Goal: Communication & Community: Answer question/provide support

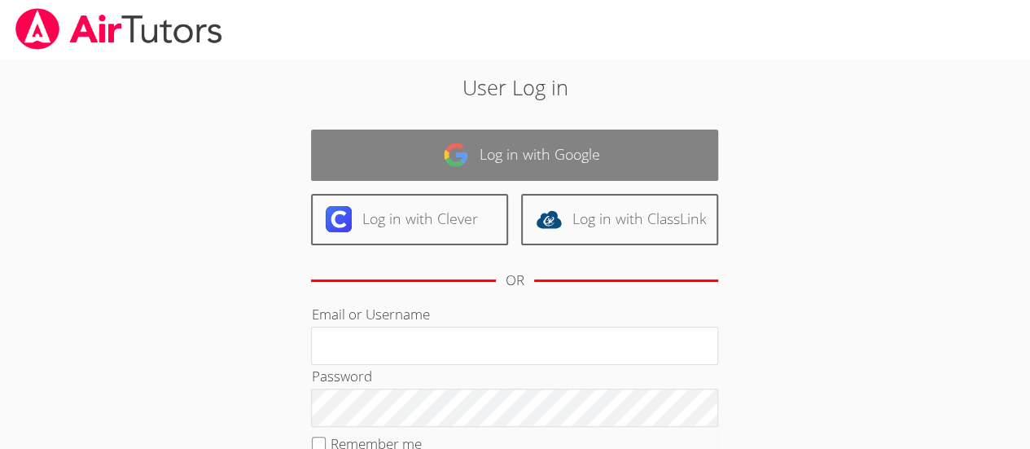
click at [683, 176] on link "Log in with Google" at bounding box center [514, 154] width 407 height 51
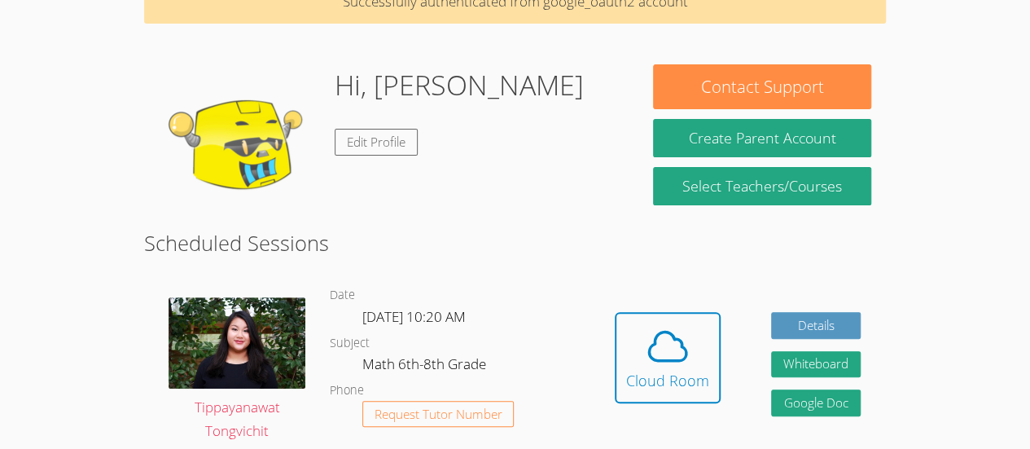
scroll to position [122, 0]
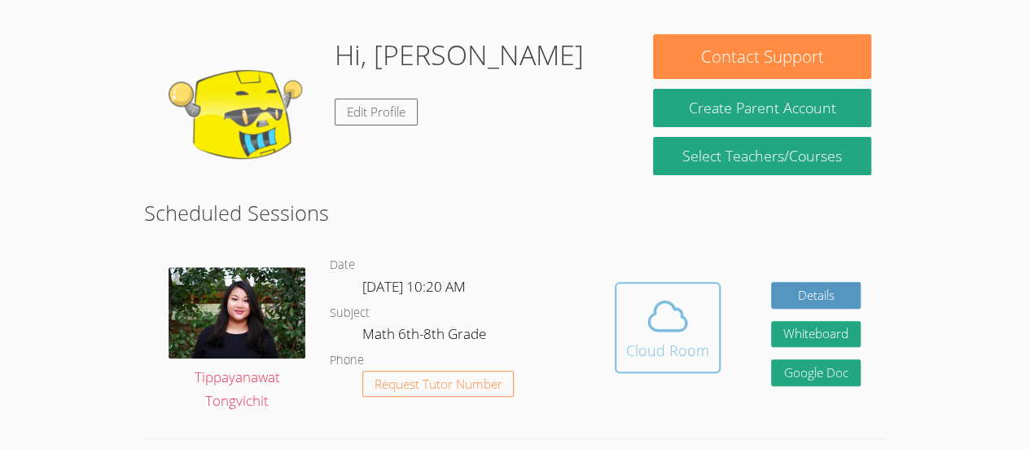
click at [702, 321] on span at bounding box center [667, 316] width 83 height 46
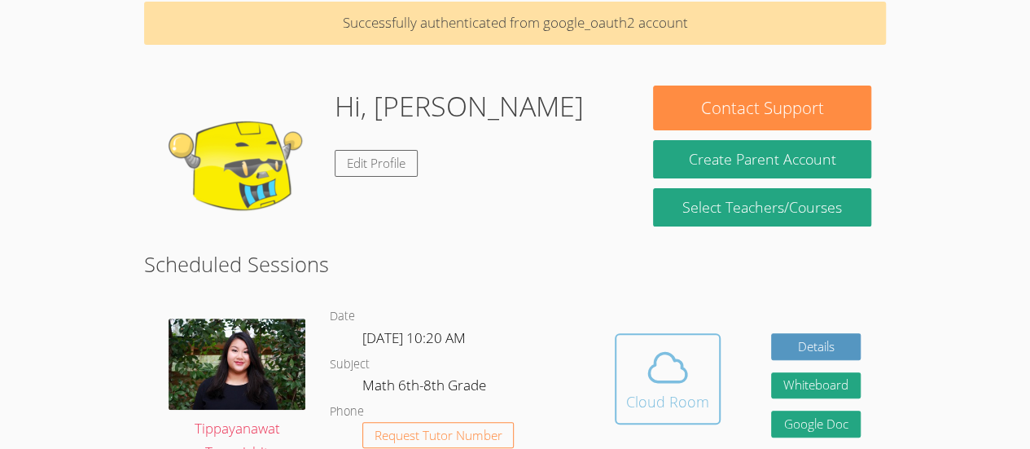
scroll to position [55, 0]
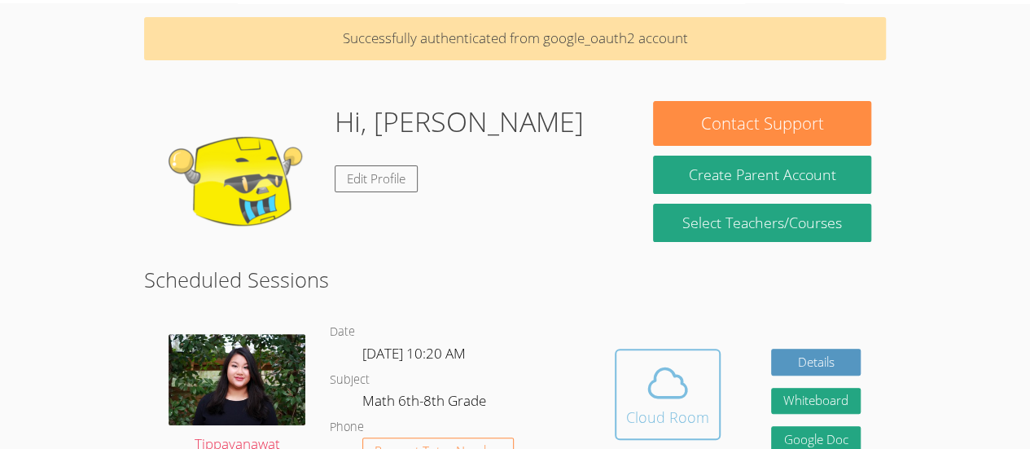
click at [676, 383] on icon at bounding box center [668, 383] width 46 height 46
click at [674, 400] on icon at bounding box center [668, 383] width 46 height 46
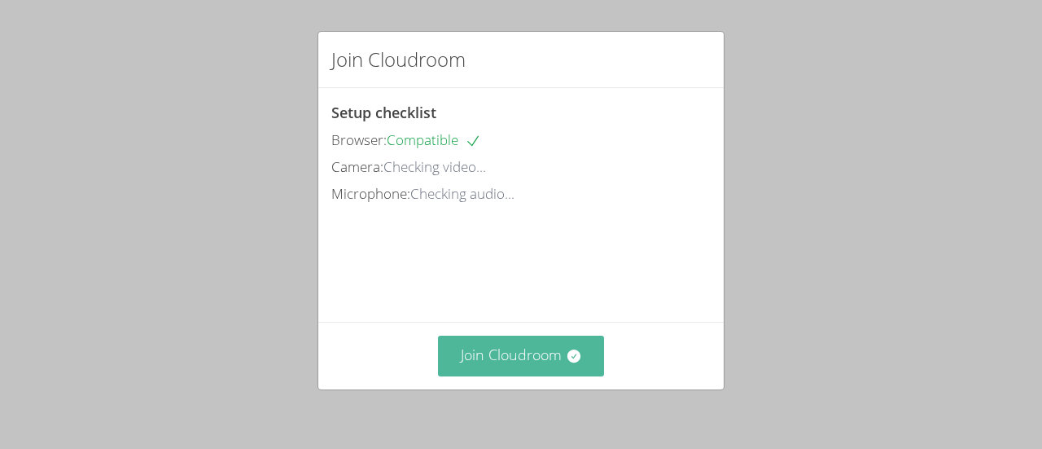
click at [512, 348] on button "Join Cloudroom" at bounding box center [521, 355] width 167 height 40
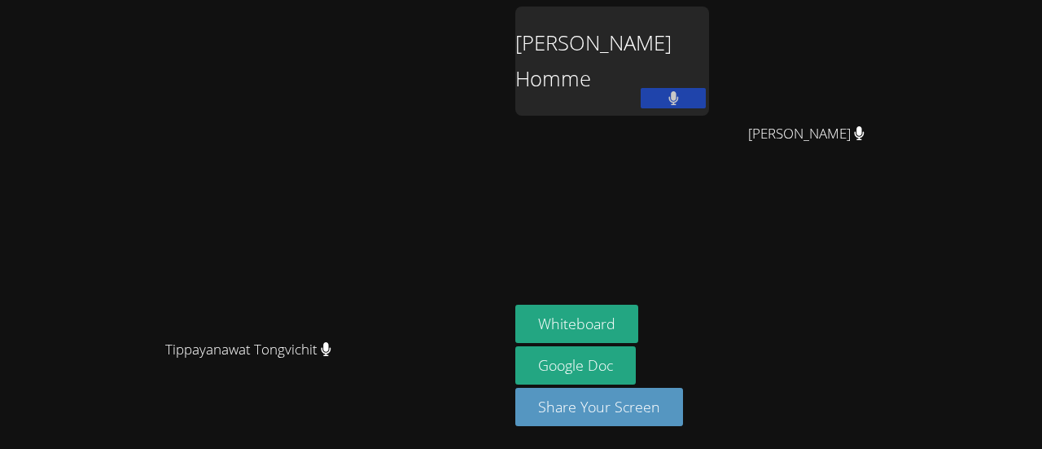
click at [587, 82] on div "[PERSON_NAME] Homme" at bounding box center [612, 61] width 194 height 109
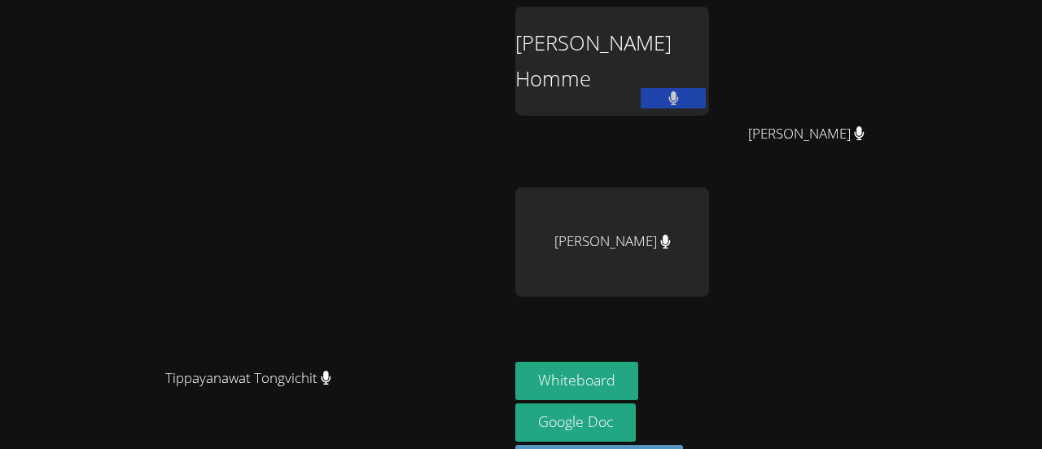
click at [588, 98] on div "[PERSON_NAME] Homme" at bounding box center [612, 61] width 194 height 109
click at [559, 46] on div "[PERSON_NAME] Homme" at bounding box center [612, 61] width 194 height 109
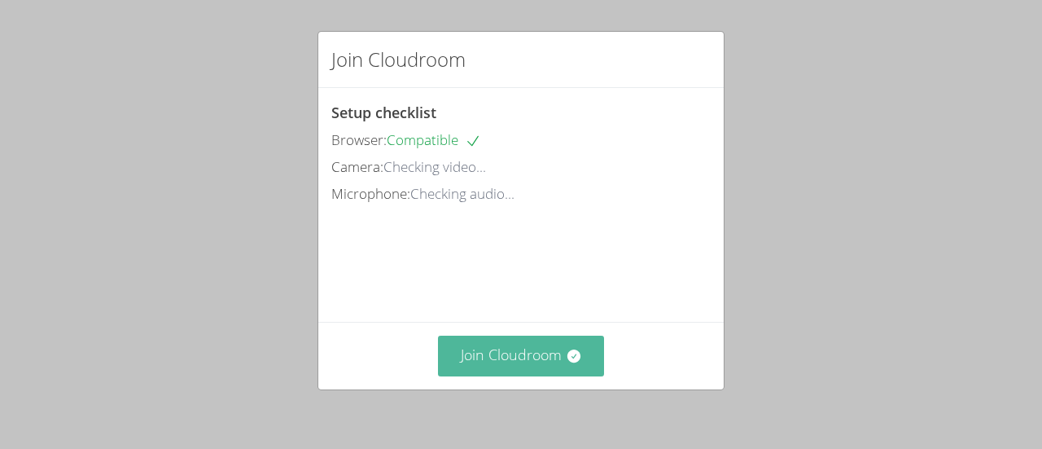
click at [497, 359] on button "Join Cloudroom" at bounding box center [521, 355] width 167 height 40
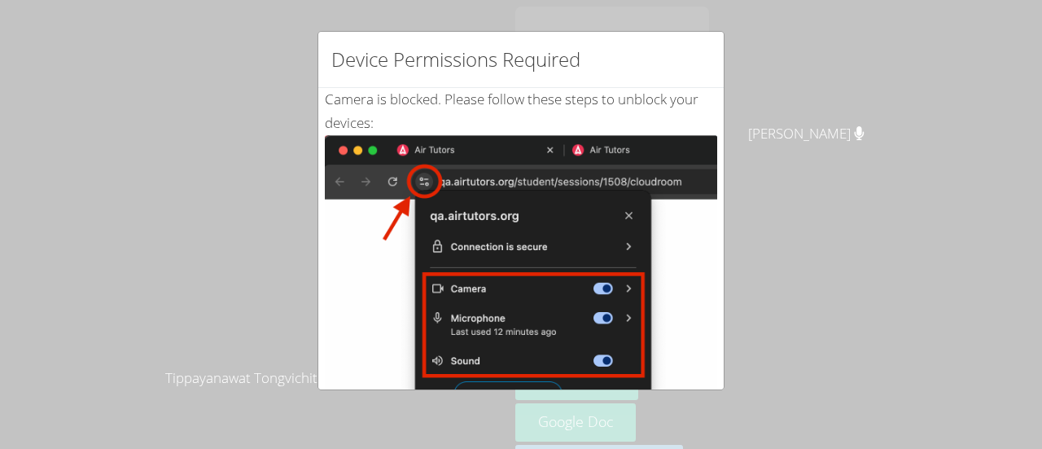
click at [811, 131] on div "Device Permissions Required Camera is blocked . Please follow these steps to un…" at bounding box center [521, 224] width 1042 height 449
click at [843, 210] on div "Device Permissions Required Camera is blocked . Please follow these steps to un…" at bounding box center [521, 224] width 1042 height 449
click at [804, 271] on div "Device Permissions Required Camera is blocked . Please follow these steps to un…" at bounding box center [521, 224] width 1042 height 449
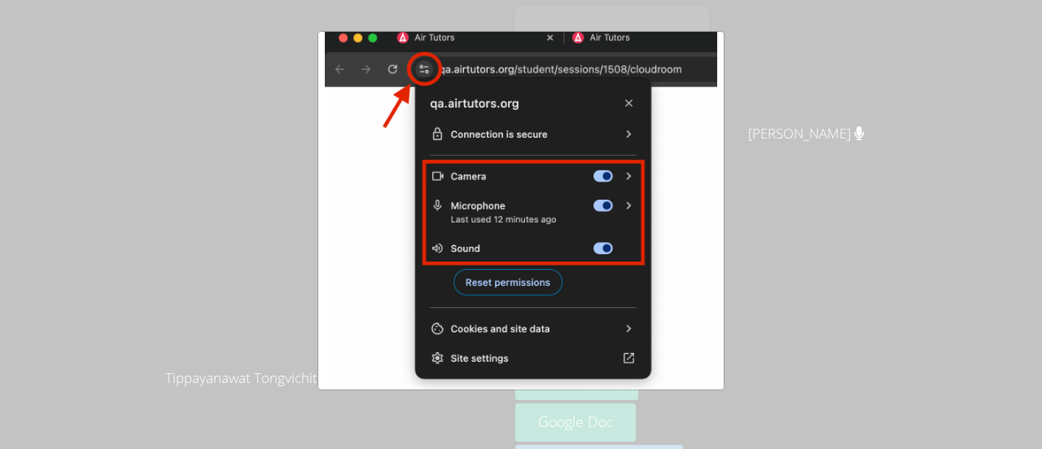
scroll to position [363, 0]
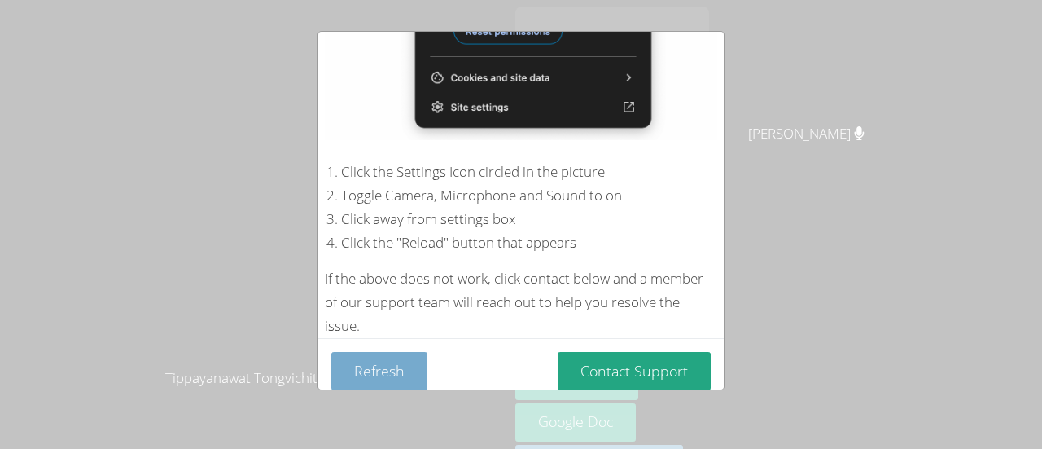
click at [415, 352] on button "Refresh" at bounding box center [379, 371] width 96 height 38
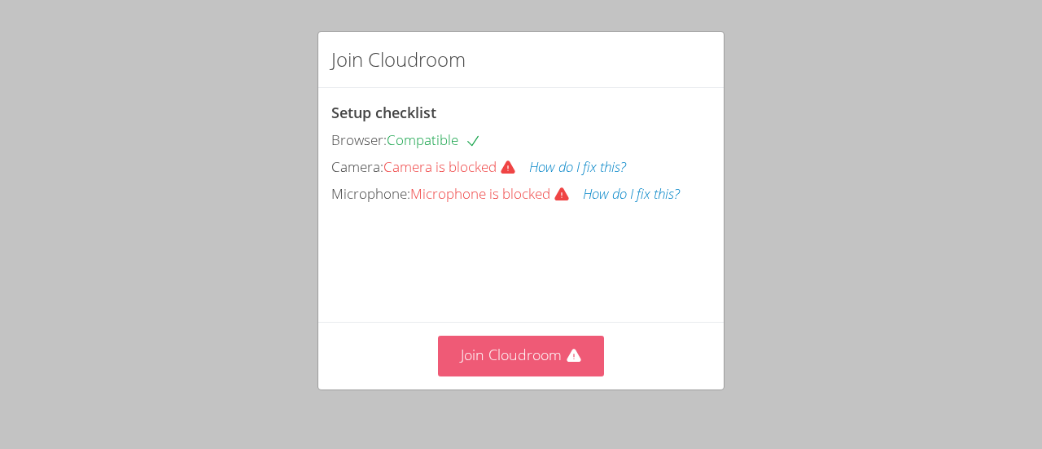
click at [547, 354] on button "Join Cloudroom" at bounding box center [521, 355] width 167 height 40
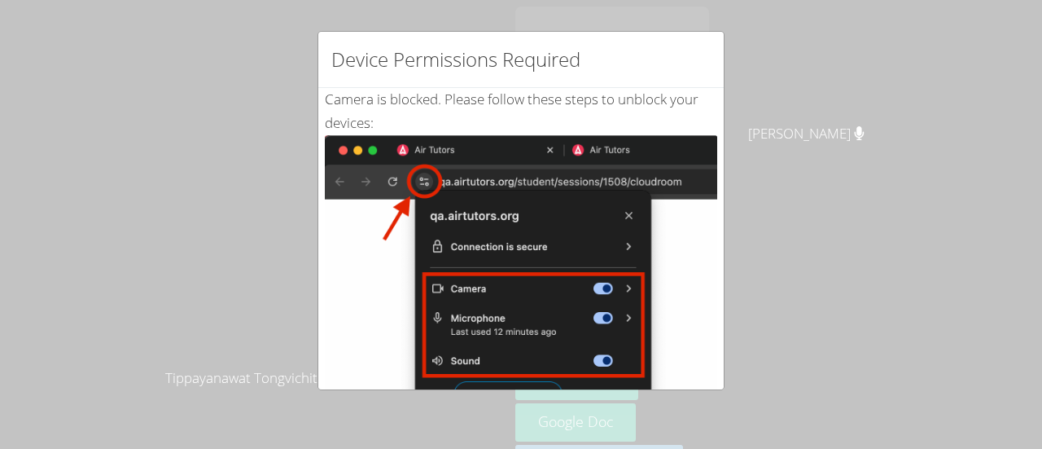
click at [500, 383] on img at bounding box center [521, 319] width 392 height 368
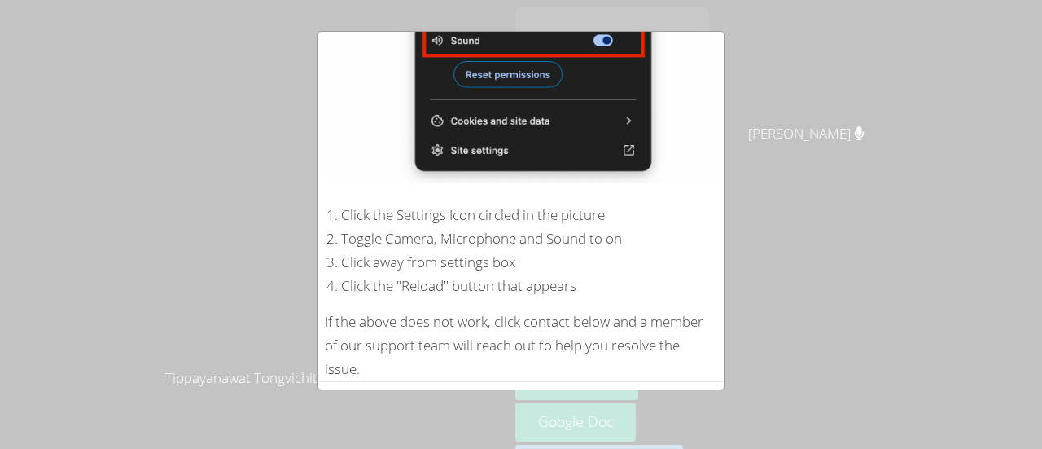
scroll to position [363, 0]
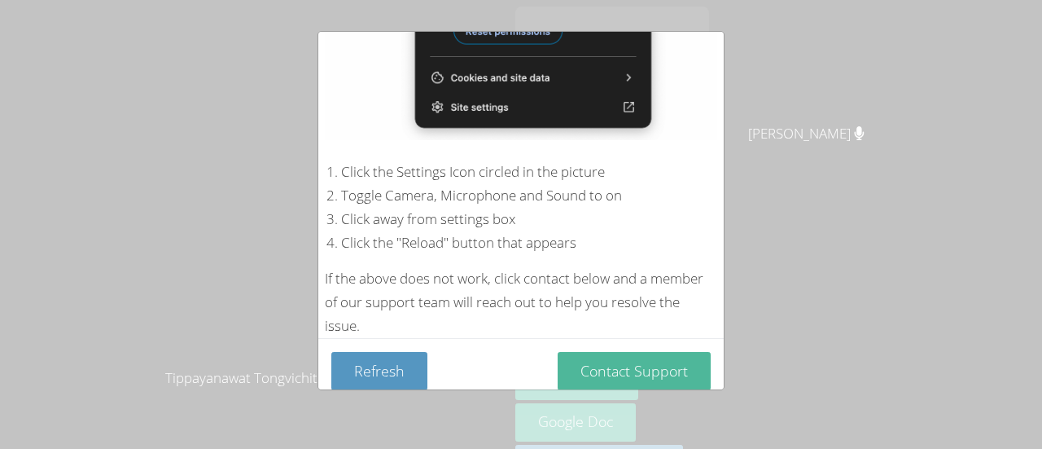
click at [651, 362] on button "Contact Support" at bounding box center [634, 371] width 153 height 38
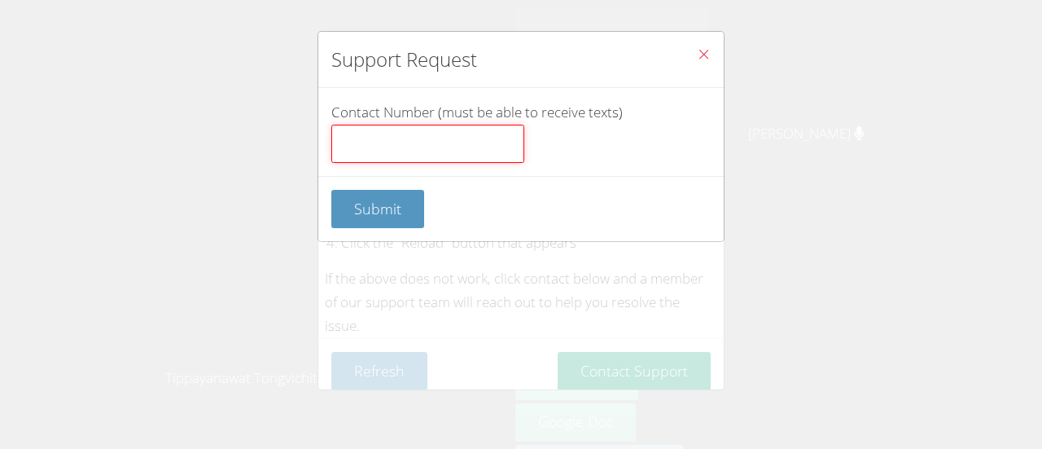
click at [456, 152] on input "Contact Number (must be able to receive texts)" at bounding box center [427, 144] width 193 height 39
click at [697, 62] on span "Close" at bounding box center [704, 55] width 14 height 19
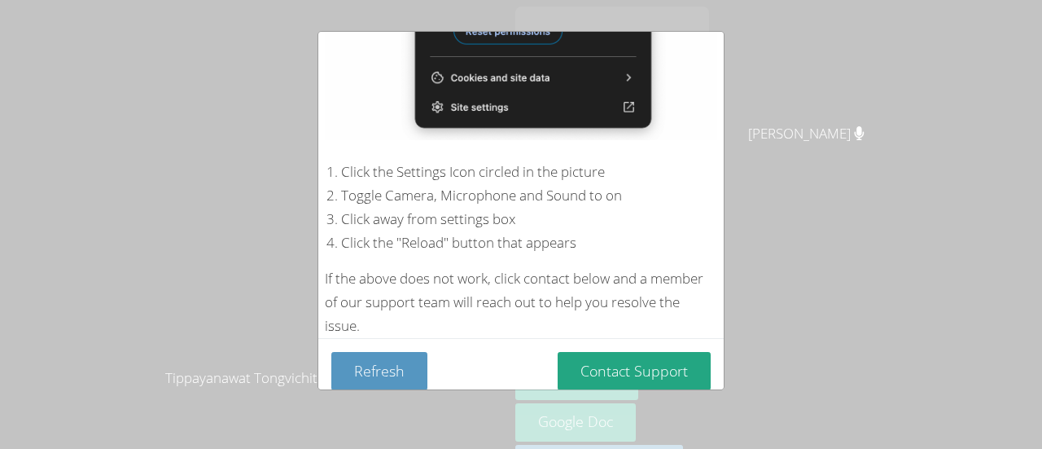
click at [727, 41] on div "Device Permissions Required Camera is blocked . Please follow these steps to un…" at bounding box center [521, 224] width 1042 height 449
click at [396, 354] on button "Refresh" at bounding box center [379, 371] width 96 height 38
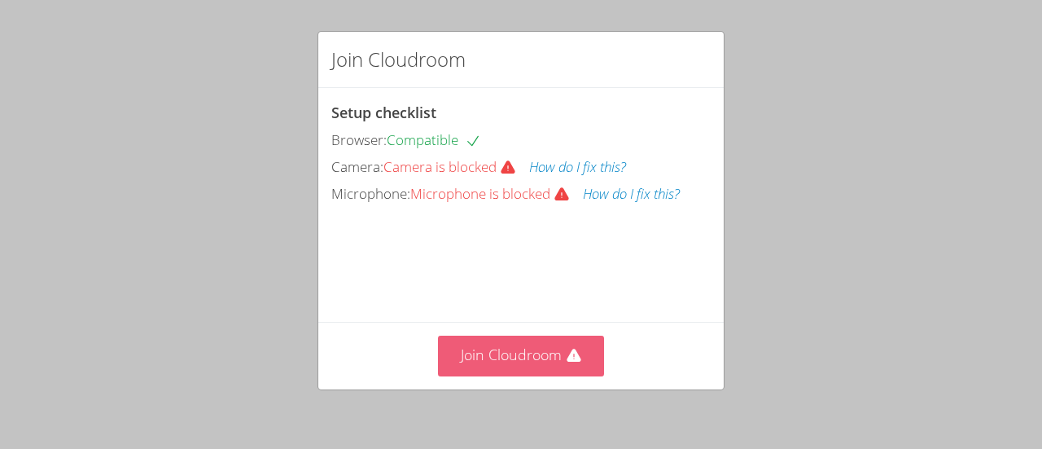
click at [510, 349] on button "Join Cloudroom" at bounding box center [521, 355] width 167 height 40
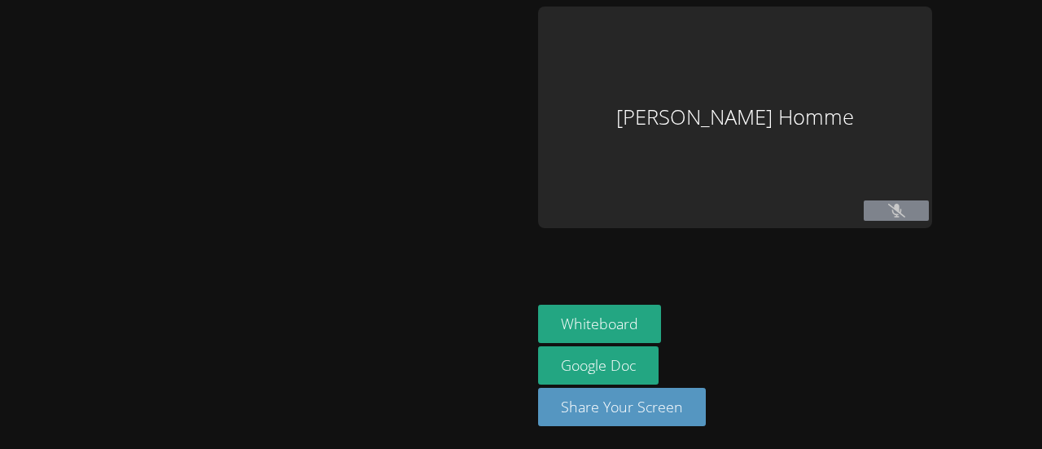
click at [525, 409] on div at bounding box center [266, 225] width 519 height 436
click at [892, 212] on button at bounding box center [896, 210] width 65 height 20
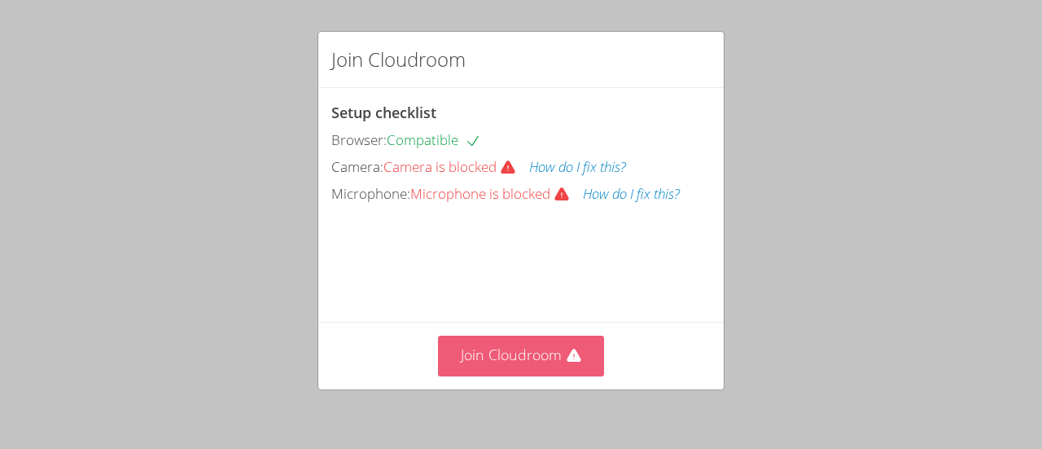
click at [533, 370] on button "Join Cloudroom" at bounding box center [521, 355] width 167 height 40
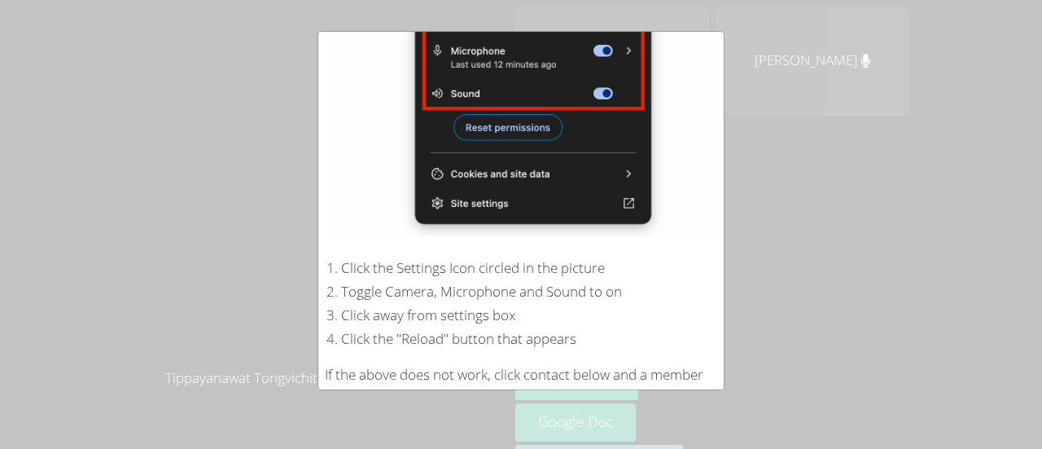
scroll to position [363, 0]
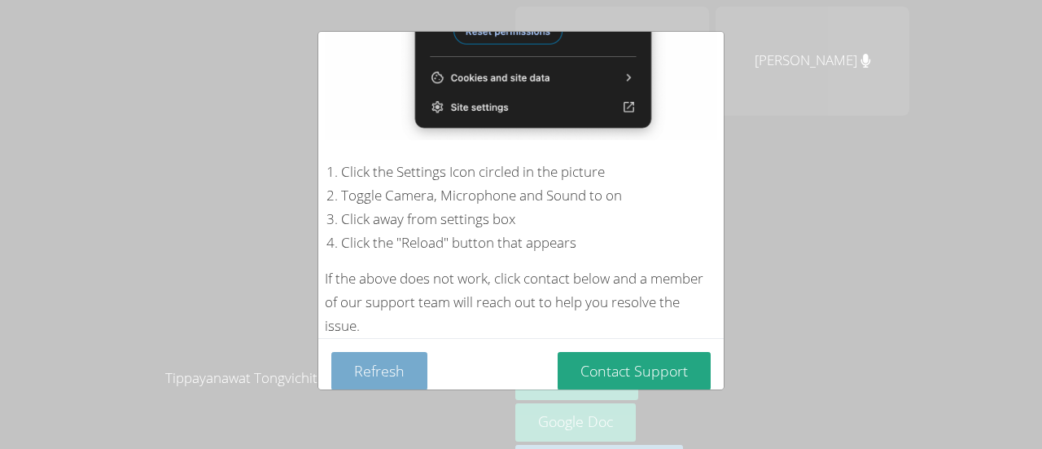
click at [381, 370] on button "Refresh" at bounding box center [379, 371] width 96 height 38
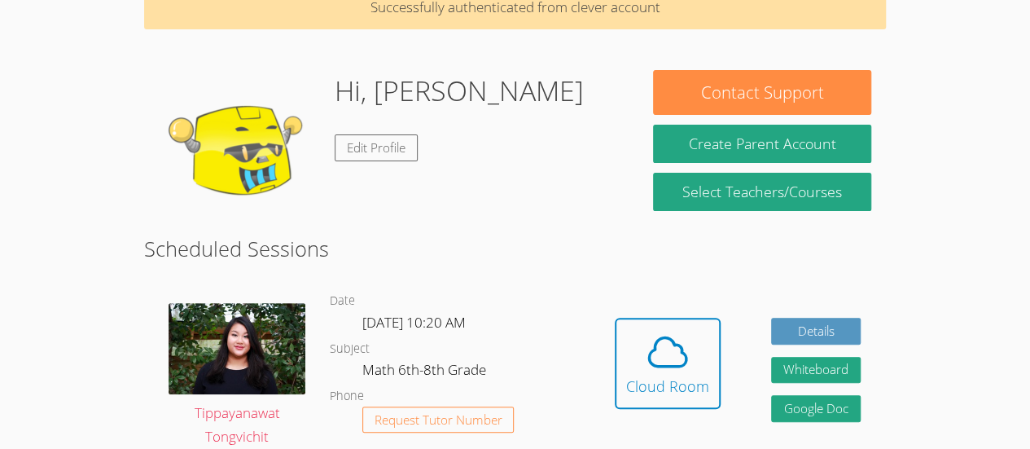
scroll to position [87, 0]
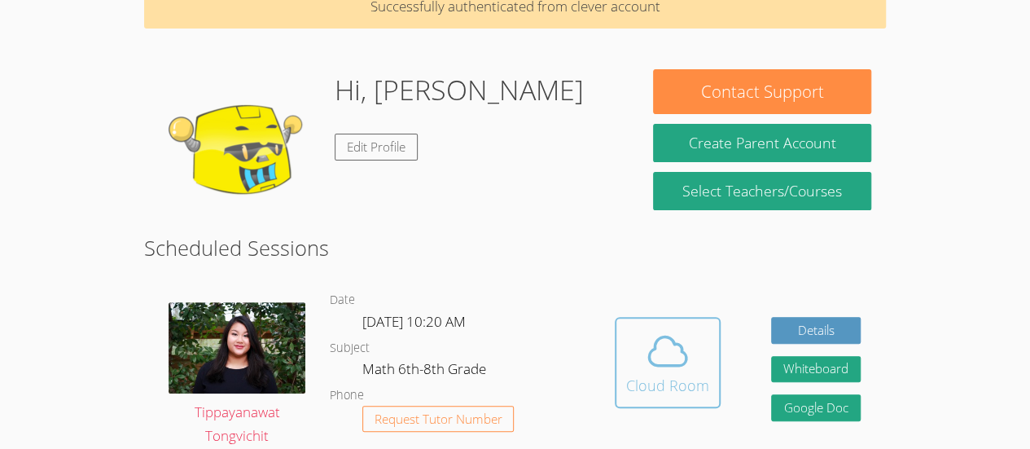
click at [669, 347] on icon at bounding box center [668, 351] width 46 height 46
click at [664, 362] on icon at bounding box center [668, 351] width 46 height 46
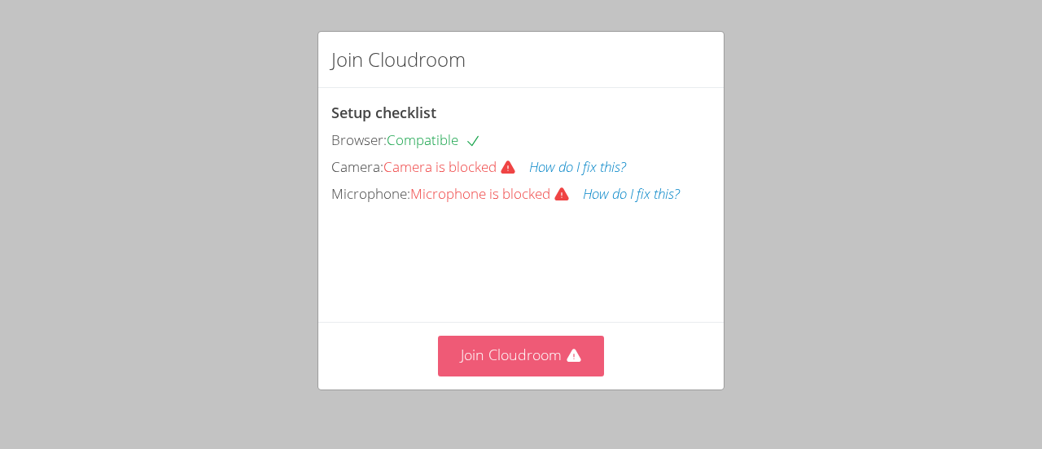
click at [542, 365] on button "Join Cloudroom" at bounding box center [521, 355] width 167 height 40
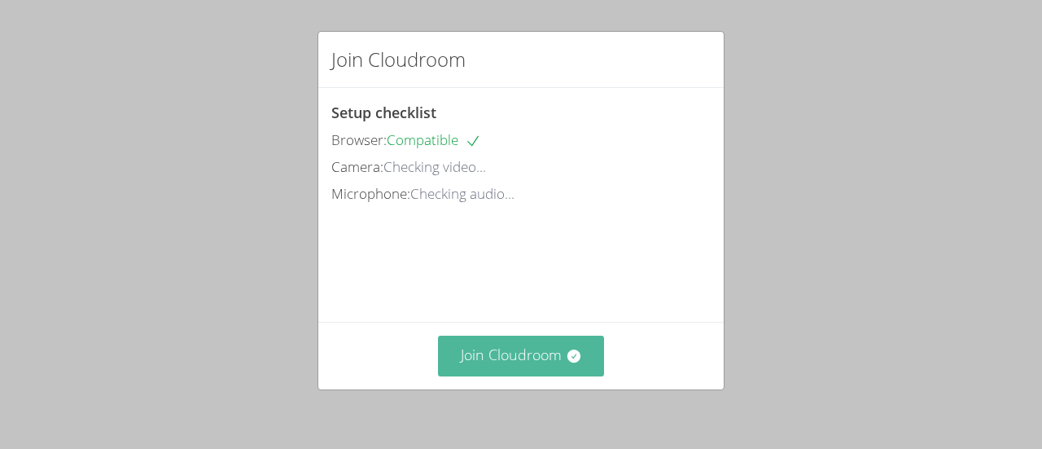
click at [519, 344] on button "Join Cloudroom" at bounding box center [521, 355] width 167 height 40
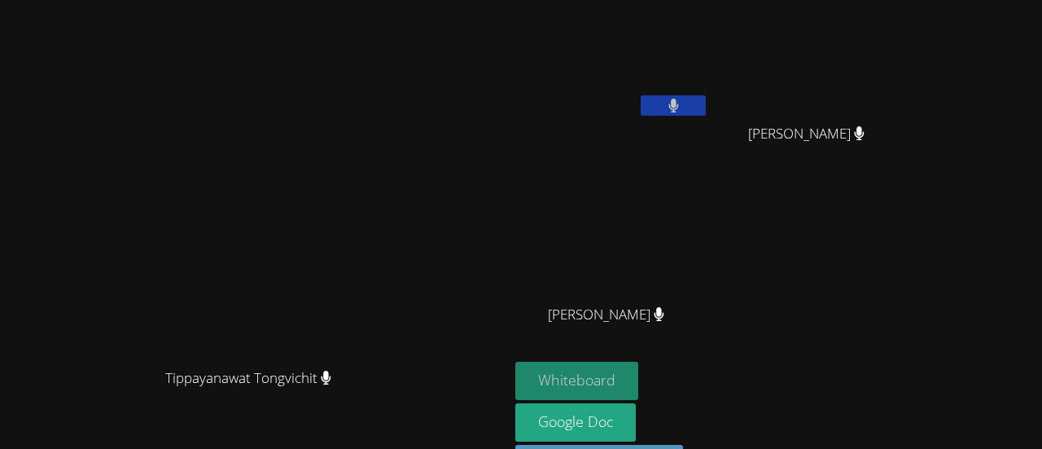
click at [638, 384] on button "Whiteboard" at bounding box center [576, 380] width 123 height 38
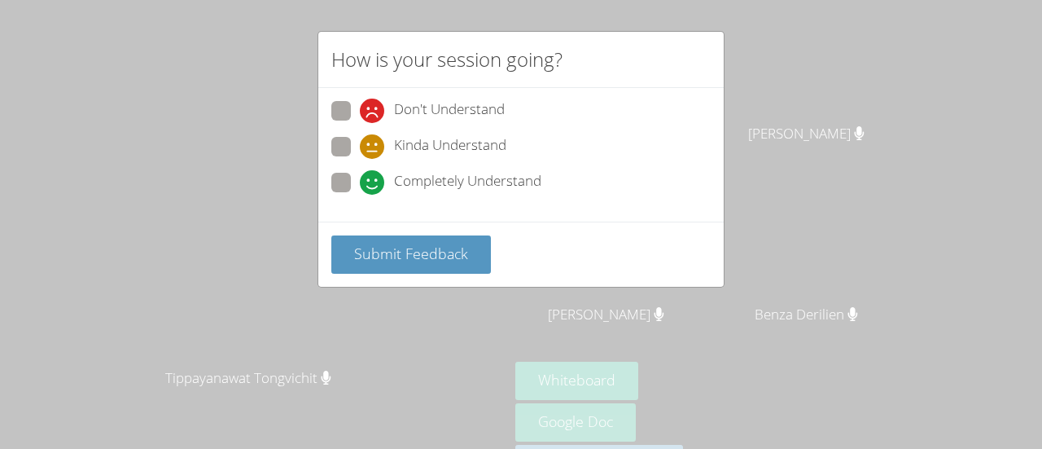
click at [360, 195] on span at bounding box center [360, 195] width 0 height 0
click at [360, 174] on input "Completely Understand" at bounding box center [367, 180] width 14 height 14
radio input "true"
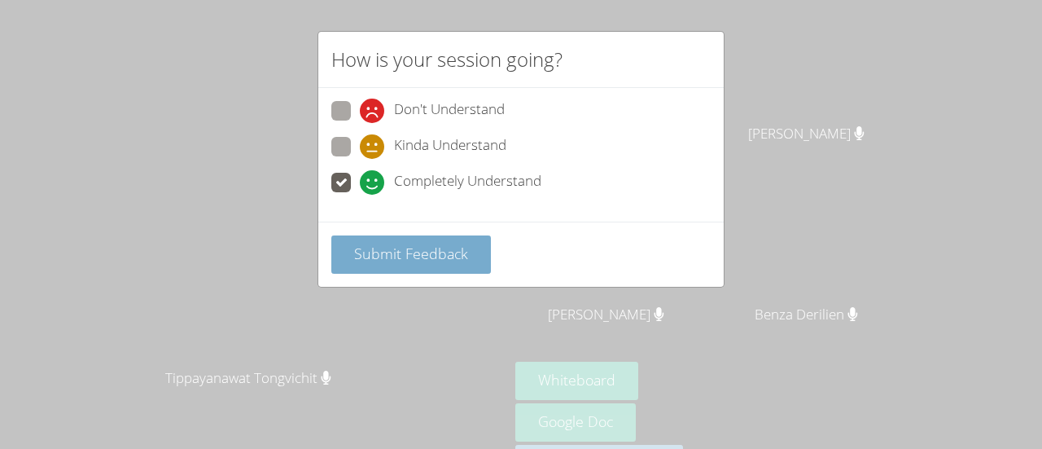
click at [431, 247] on span "Submit Feedback" at bounding box center [411, 253] width 114 height 20
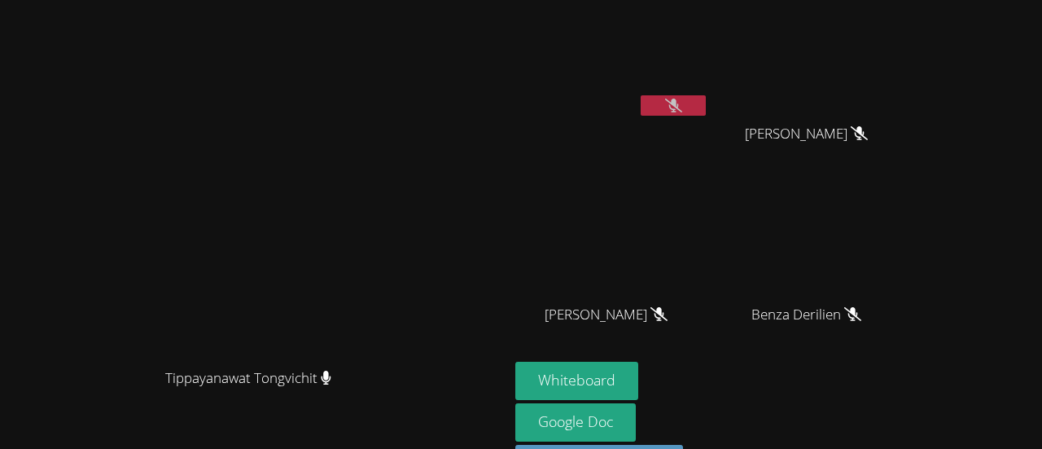
click at [706, 105] on button at bounding box center [673, 105] width 65 height 20
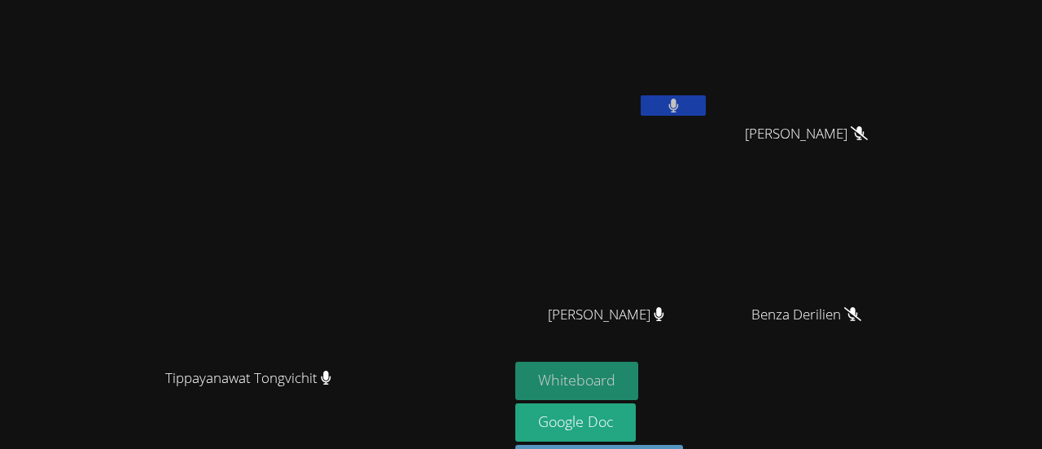
click at [638, 375] on button "Whiteboard" at bounding box center [576, 380] width 123 height 38
